Goal: Task Accomplishment & Management: Manage account settings

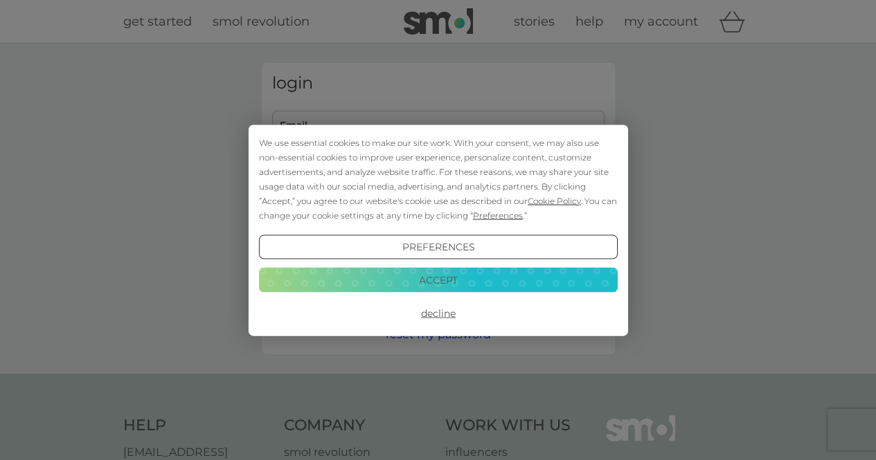
click at [444, 280] on button "Accept" at bounding box center [437, 280] width 359 height 25
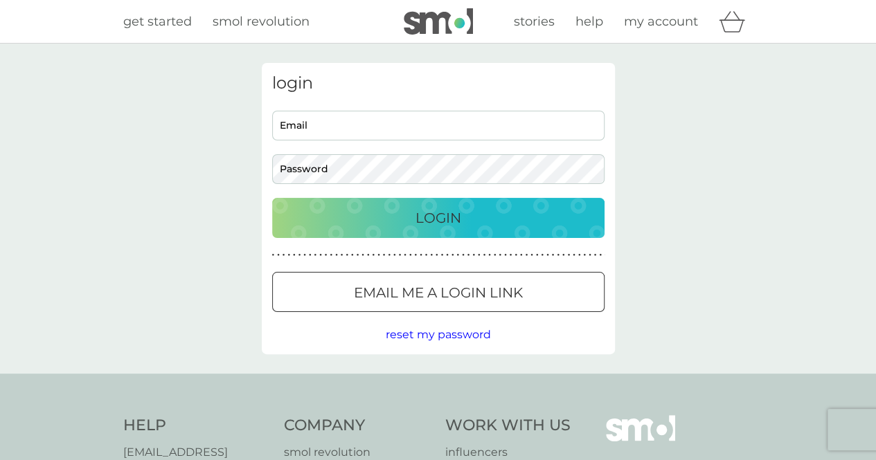
click at [450, 206] on button "Login" at bounding box center [438, 218] width 332 height 40
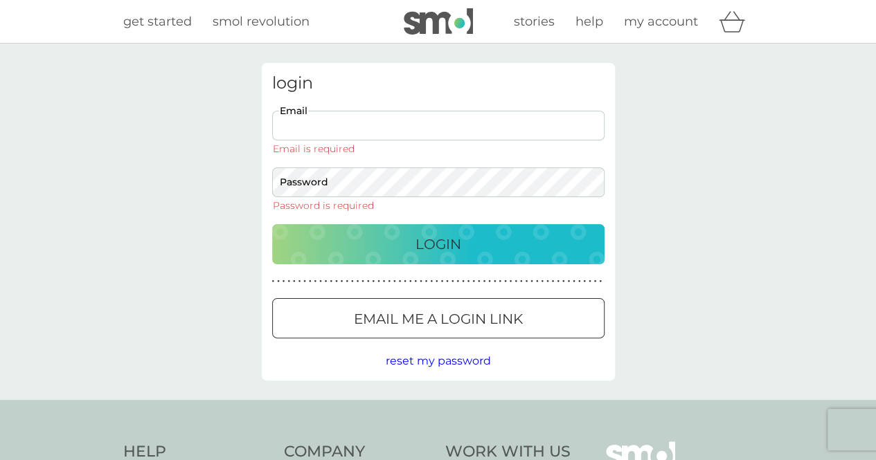
click at [416, 125] on input "Email" at bounding box center [438, 126] width 332 height 30
type input "sophieparkes1996@gmail.com"
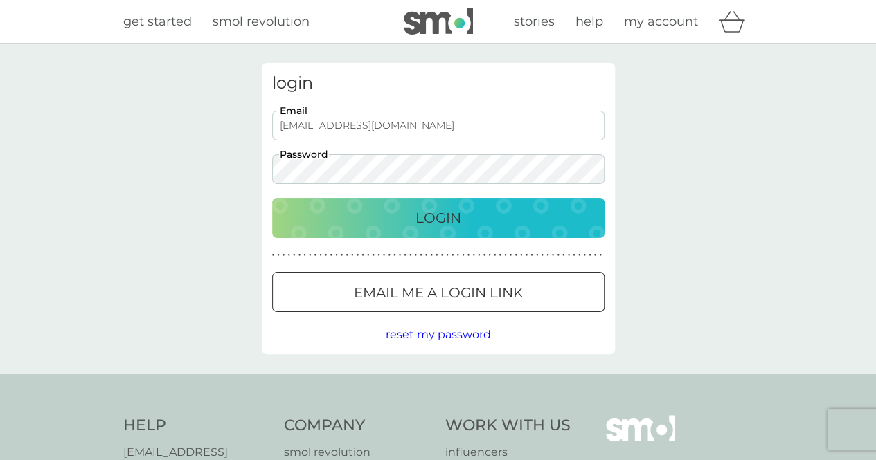
click at [272, 198] on button "Login" at bounding box center [438, 218] width 332 height 40
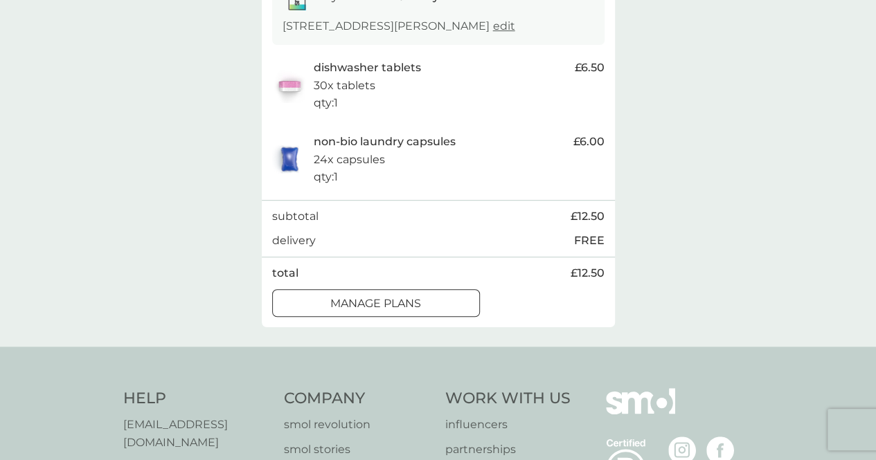
scroll to position [267, 0]
